Goal: Information Seeking & Learning: Learn about a topic

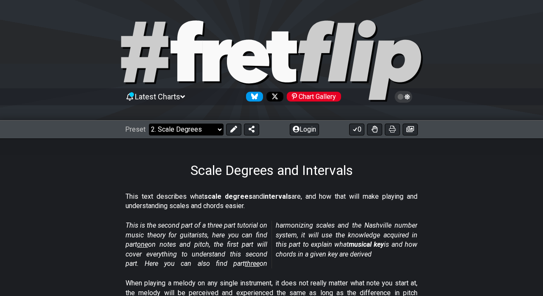
select select "/minor-pentatonic"
select select "C"
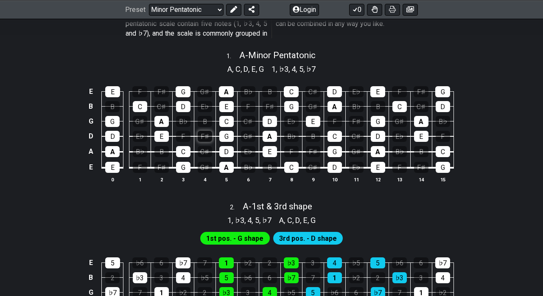
scroll to position [194, 0]
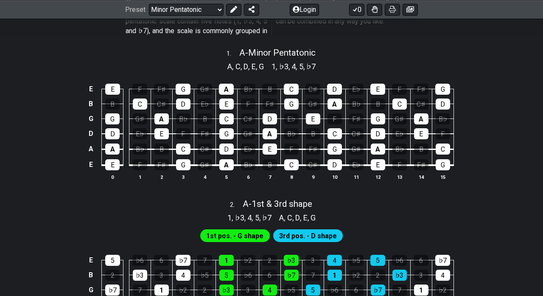
select select "/3nps-caged-shapes"
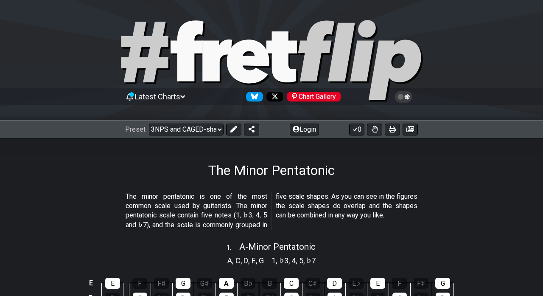
select select "A"
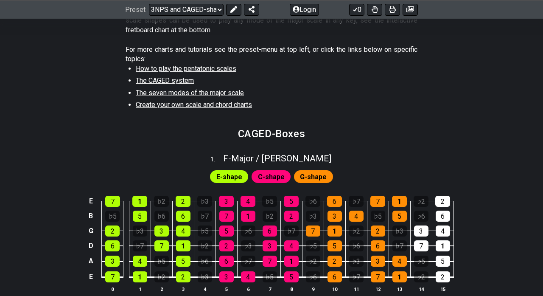
scroll to position [283, 0]
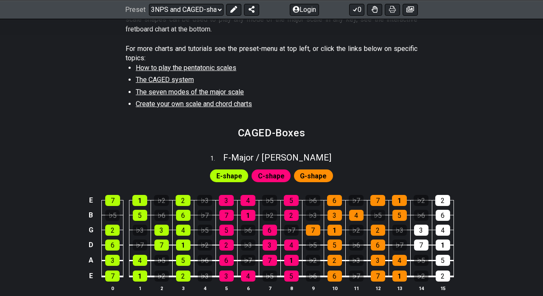
click at [181, 78] on span "The CAGED system" at bounding box center [165, 80] width 58 height 8
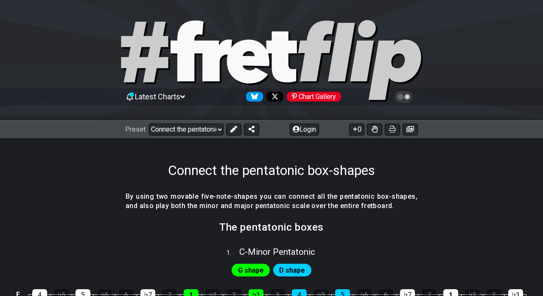
select select "/beginner-guitar"
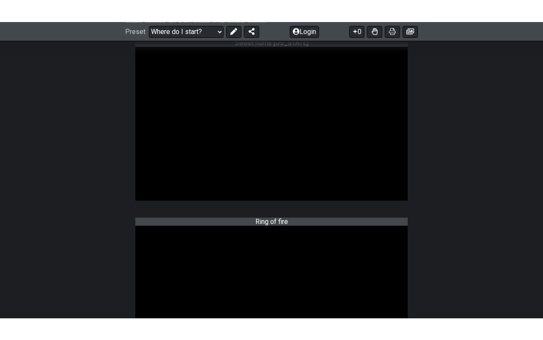
scroll to position [533, 0]
